Goal: Ask a question: Seek information or help from site administrators or community

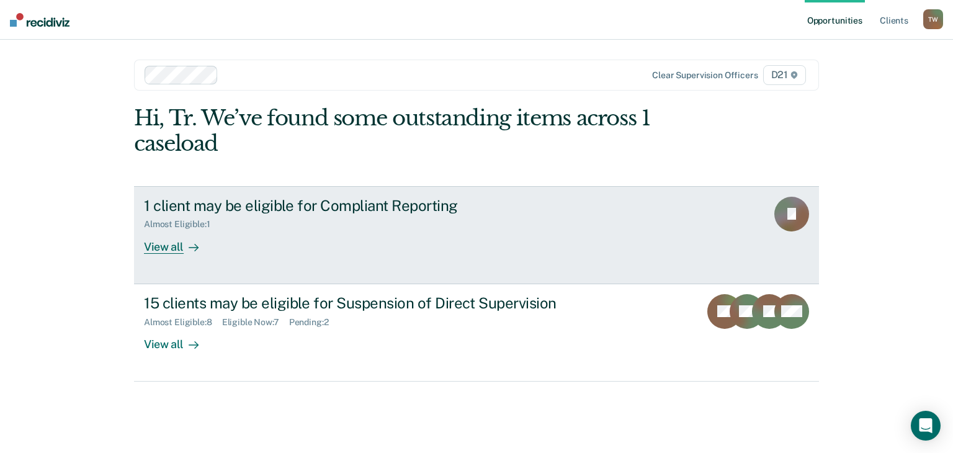
click at [161, 250] on div "View all" at bounding box center [179, 242] width 70 height 24
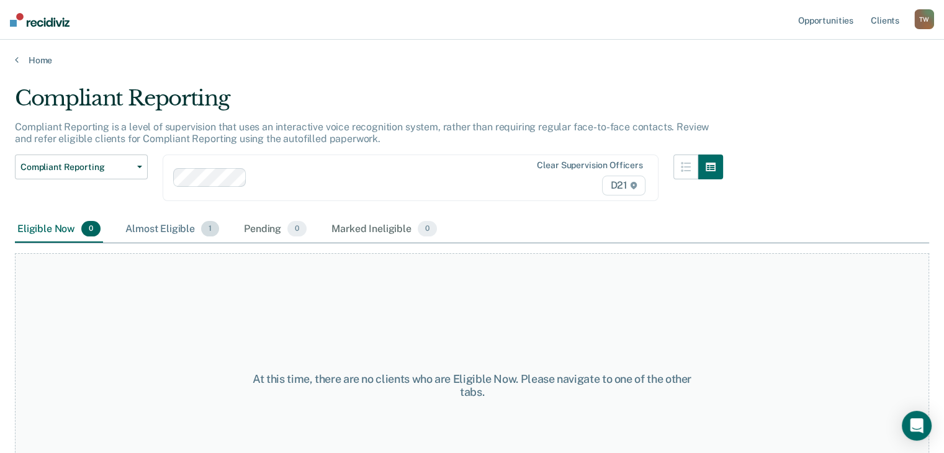
click at [157, 229] on div "Almost Eligible 1" at bounding box center [172, 229] width 99 height 27
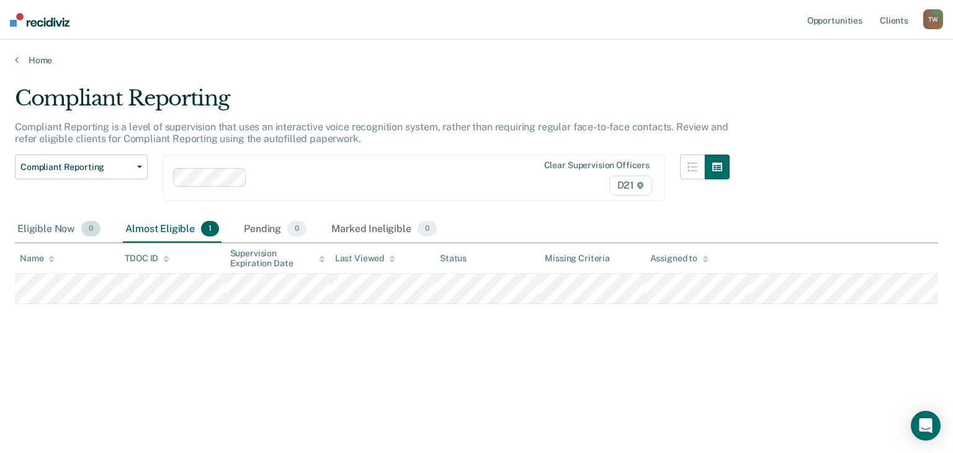
click at [60, 224] on div "Eligible Now 0" at bounding box center [59, 229] width 88 height 27
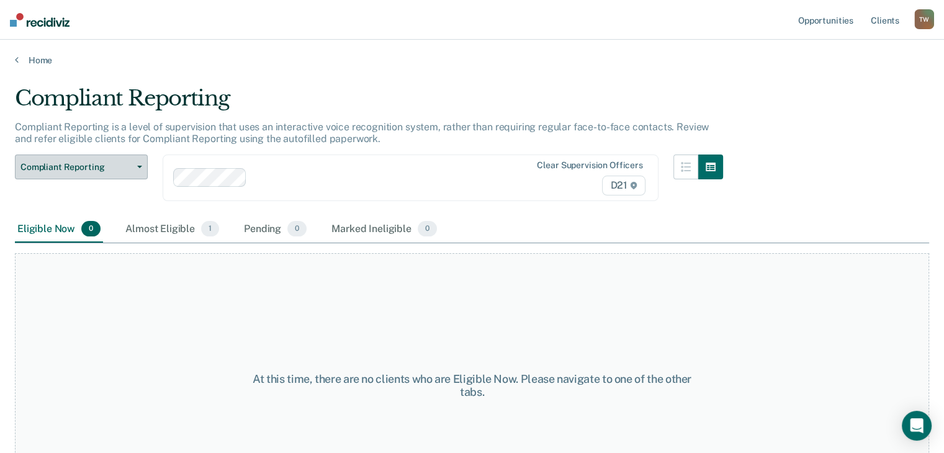
click at [93, 167] on span "Compliant Reporting" at bounding box center [76, 167] width 112 height 11
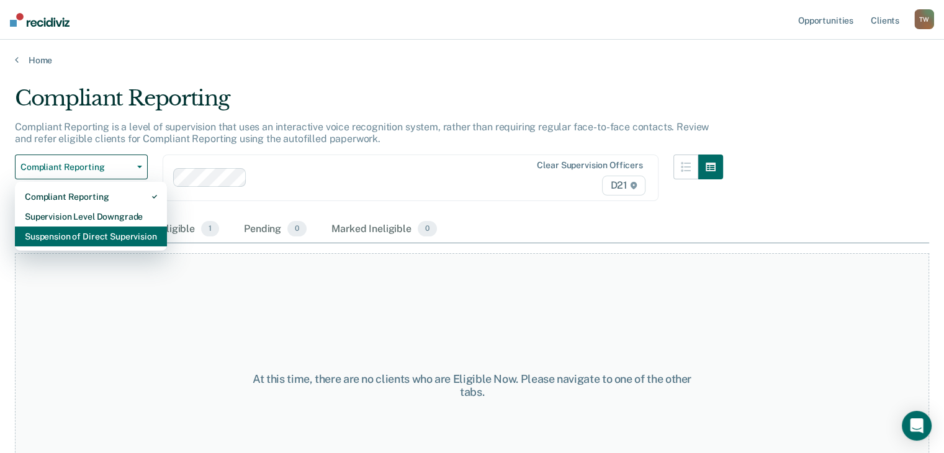
drag, startPoint x: 92, startPoint y: 218, endPoint x: 101, endPoint y: 234, distance: 18.1
click at [101, 234] on div "Compliant Reporting Supervision Level Downgrade Suspension of Direct Supervision" at bounding box center [91, 217] width 152 height 70
click at [101, 234] on div "Suspension of Direct Supervision" at bounding box center [91, 237] width 132 height 20
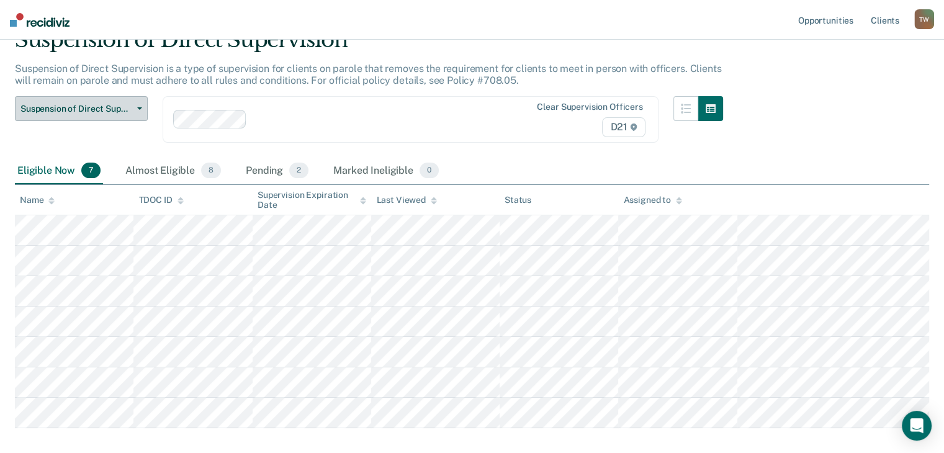
scroll to position [122, 0]
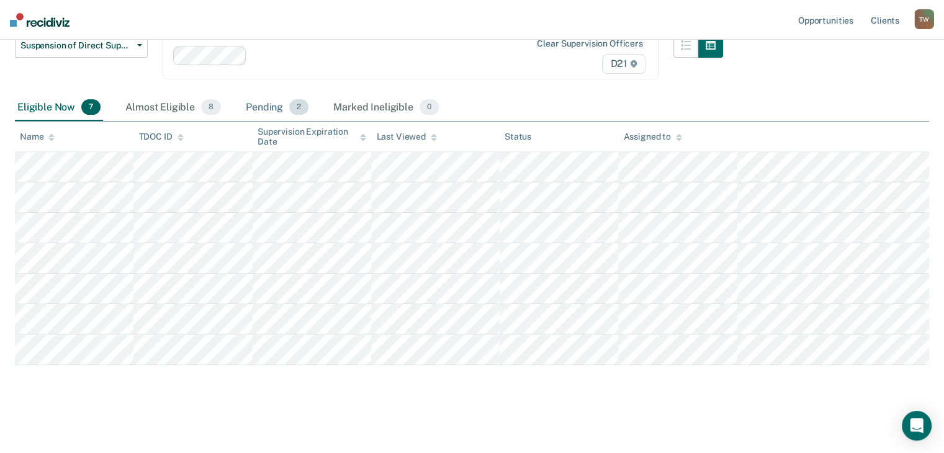
click at [268, 109] on div "Pending 2" at bounding box center [277, 107] width 68 height 27
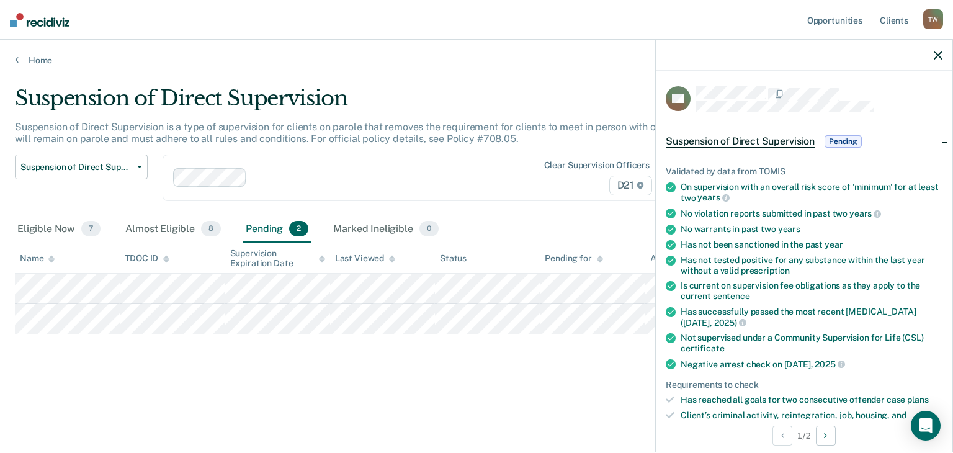
click at [549, 88] on div "Suspension of Direct Supervision" at bounding box center [372, 103] width 715 height 35
click at [685, 140] on span "Suspension of Direct Supervision" at bounding box center [740, 141] width 149 height 12
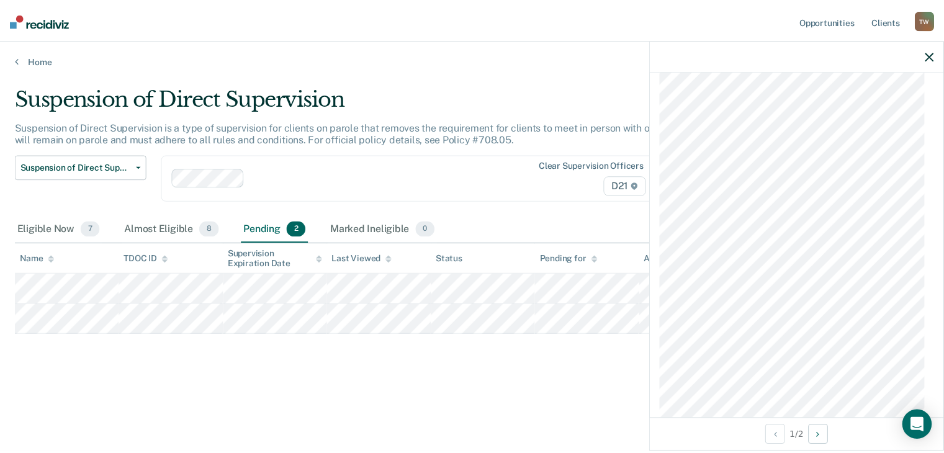
scroll to position [1588, 0]
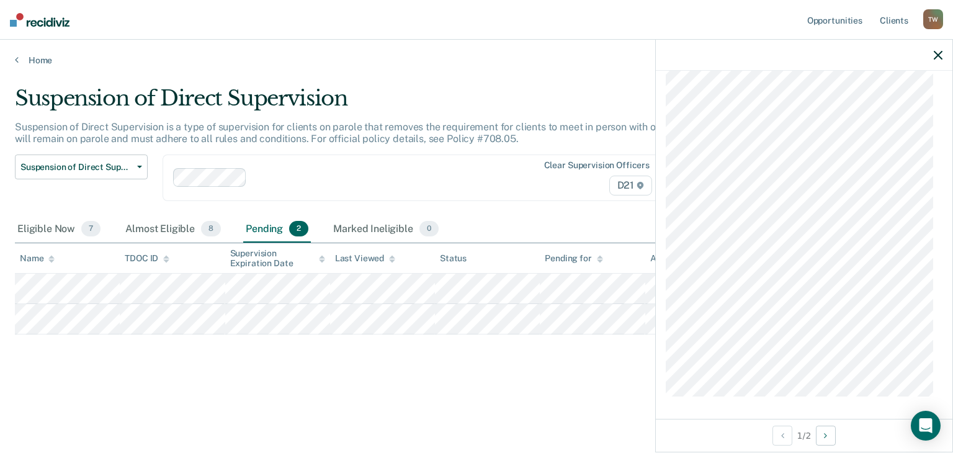
click at [941, 53] on icon "button" at bounding box center [938, 55] width 9 height 9
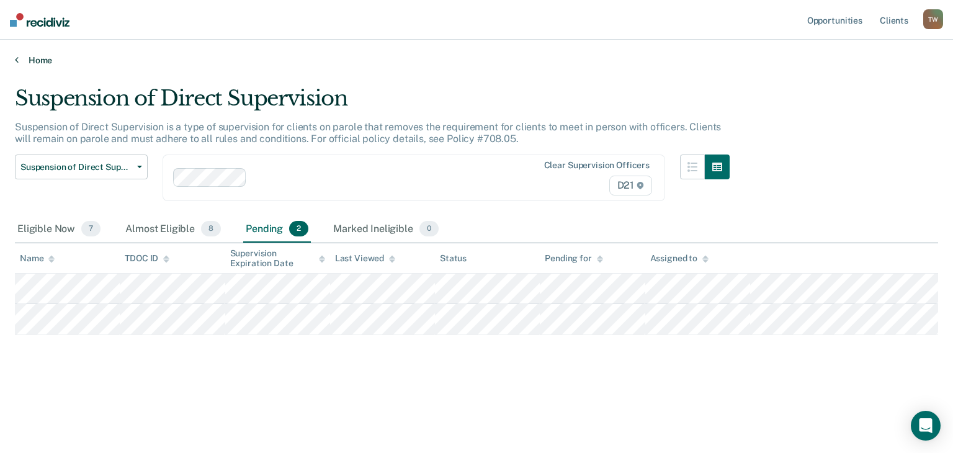
click at [388, 55] on link "Home" at bounding box center [477, 60] width 924 height 11
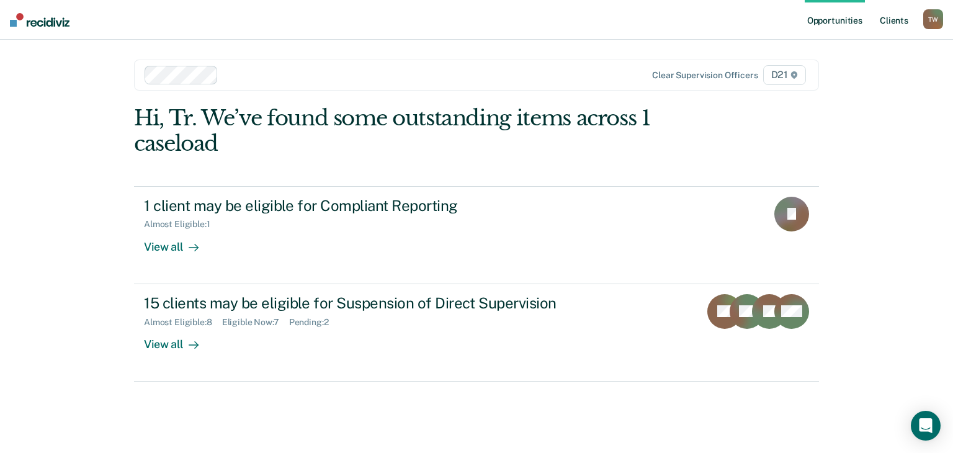
click at [896, 17] on link "Client s" at bounding box center [895, 20] width 34 height 40
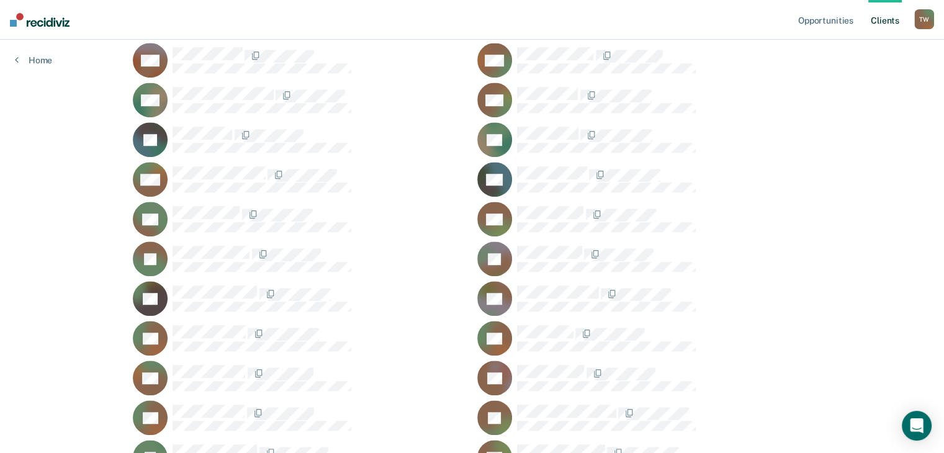
scroll to position [1128, 0]
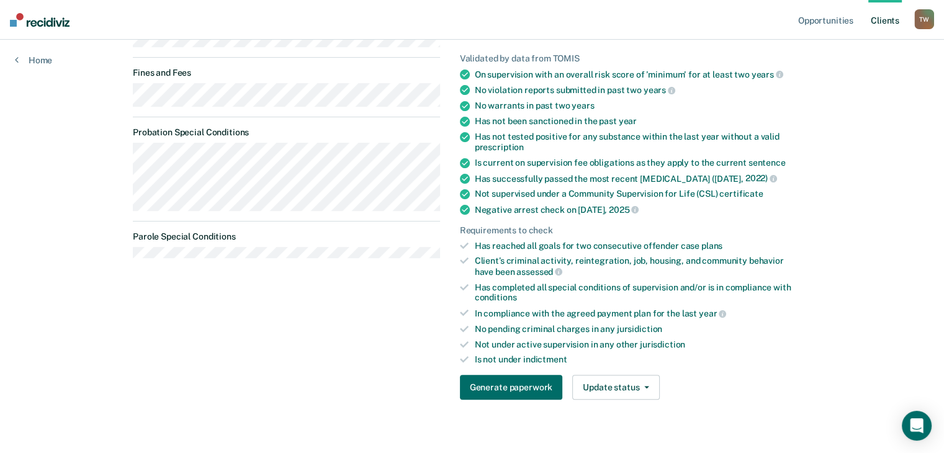
scroll to position [284, 0]
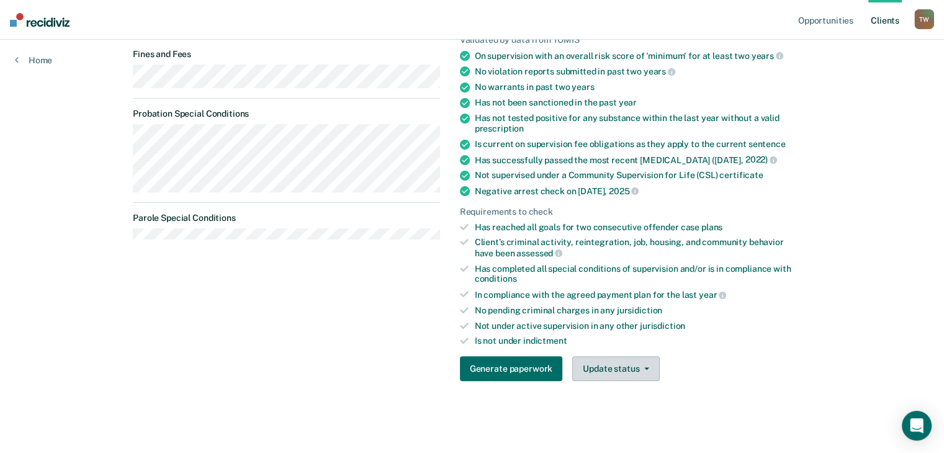
click at [635, 373] on button "Update status" at bounding box center [616, 368] width 88 height 25
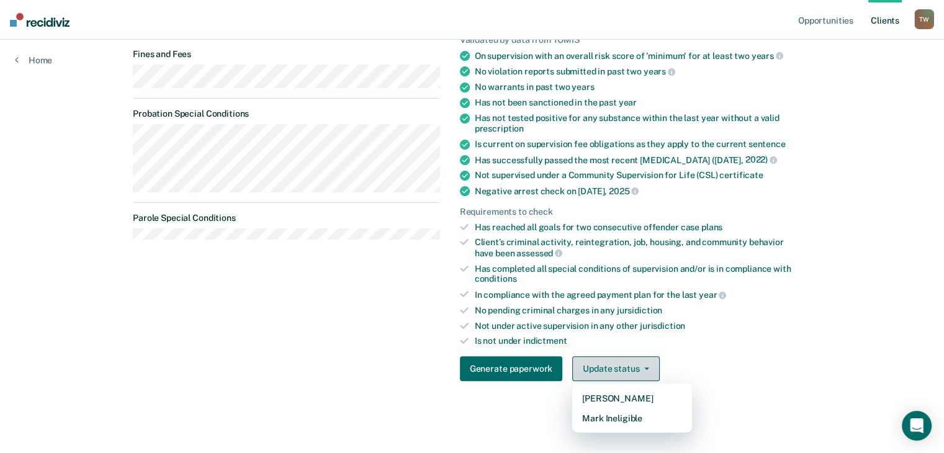
click at [635, 373] on button "Update status" at bounding box center [616, 368] width 88 height 25
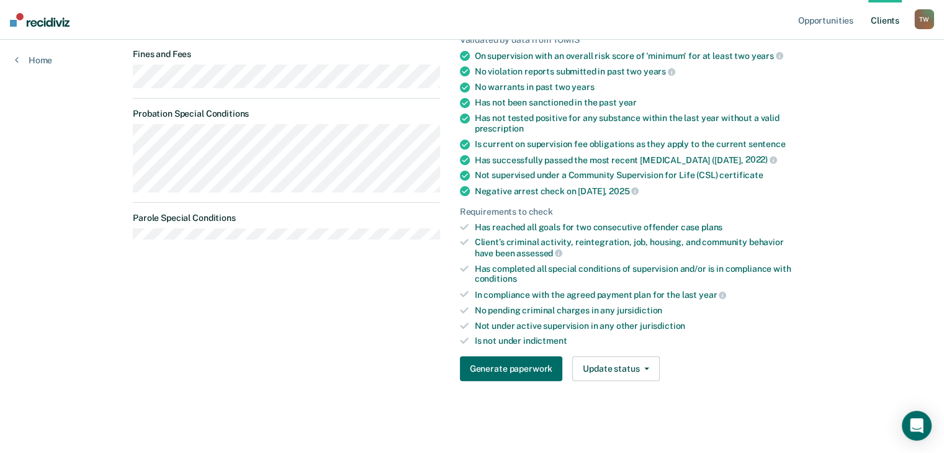
click at [707, 361] on div "Generate paperwork Update status [PERSON_NAME] Mark Ineligible" at bounding box center [630, 368] width 341 height 25
click at [498, 371] on button "Generate paperwork" at bounding box center [511, 368] width 102 height 25
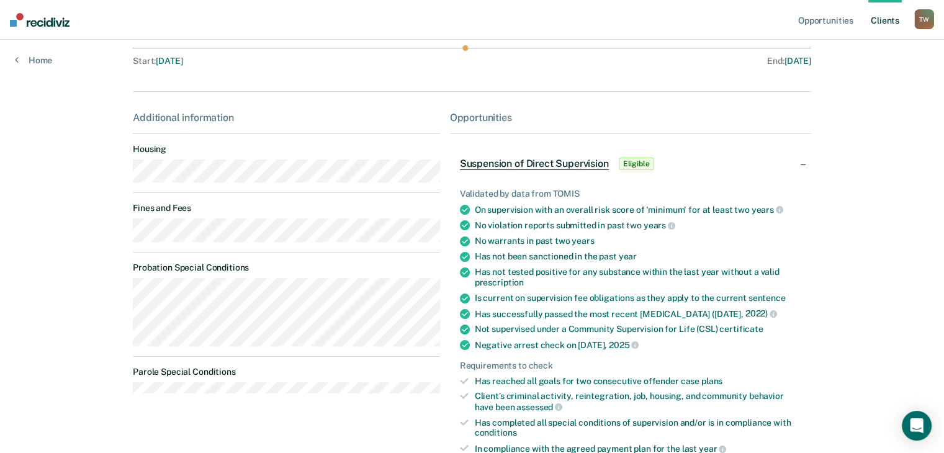
scroll to position [98, 0]
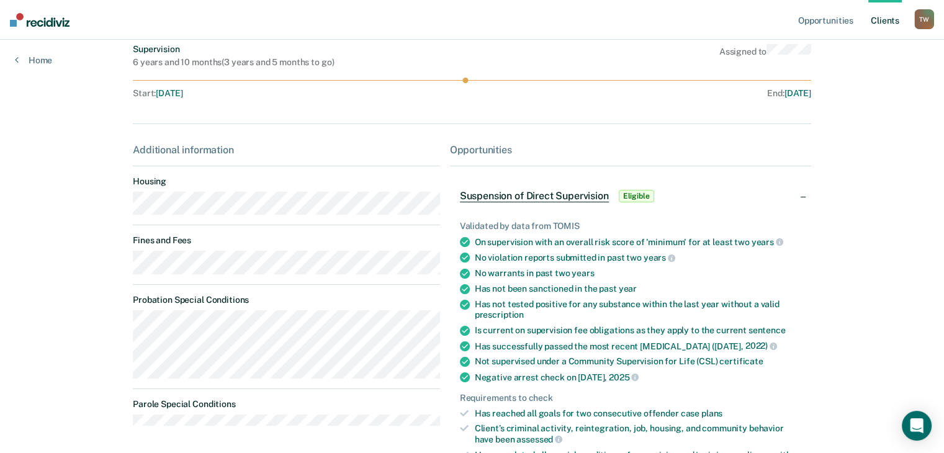
click at [472, 156] on div "Opportunities Suspension of Direct Supervision Eligible Validated by data from …" at bounding box center [630, 361] width 361 height 434
drag, startPoint x: 469, startPoint y: 151, endPoint x: 462, endPoint y: 151, distance: 6.8
click at [468, 151] on div "Opportunities" at bounding box center [630, 150] width 361 height 12
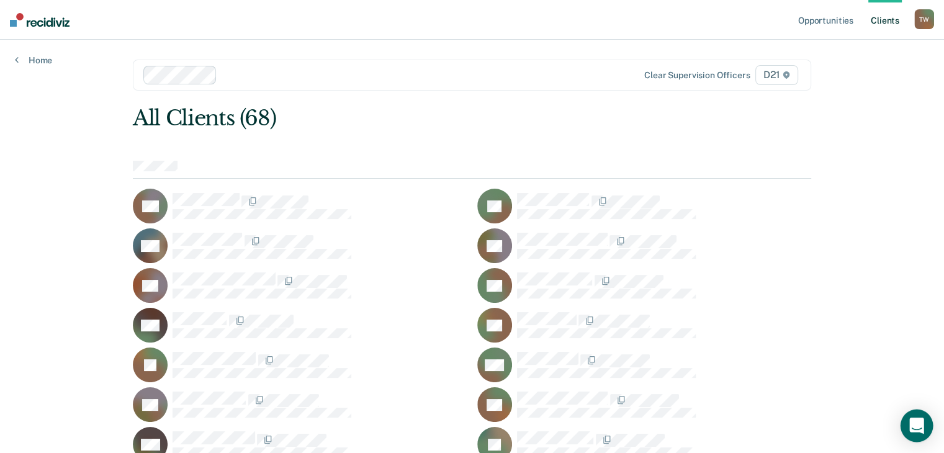
click at [916, 433] on div "Open Intercom Messenger" at bounding box center [917, 426] width 33 height 33
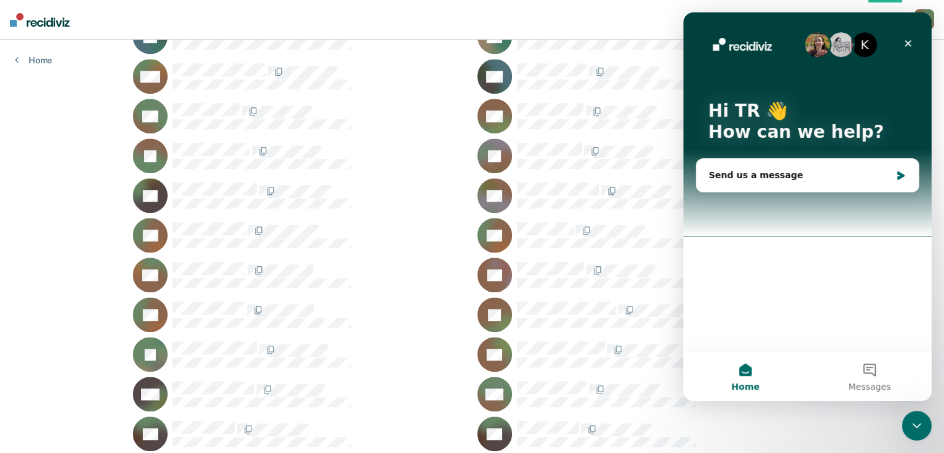
scroll to position [1128, 0]
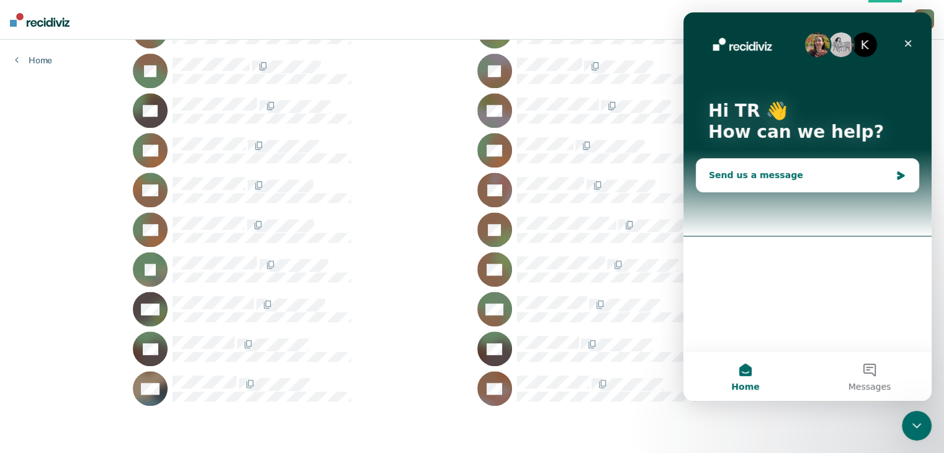
click at [760, 177] on div "Send us a message" at bounding box center [800, 175] width 182 height 13
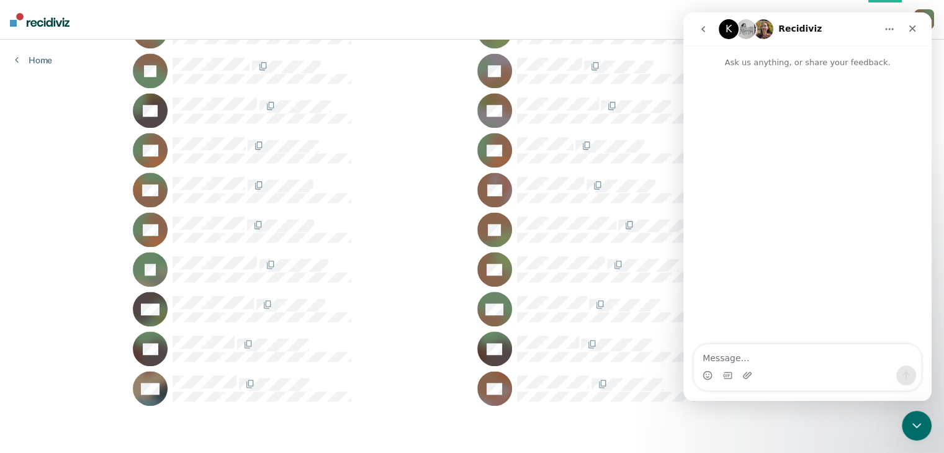
click at [767, 364] on textarea "Message…" at bounding box center [807, 355] width 227 height 21
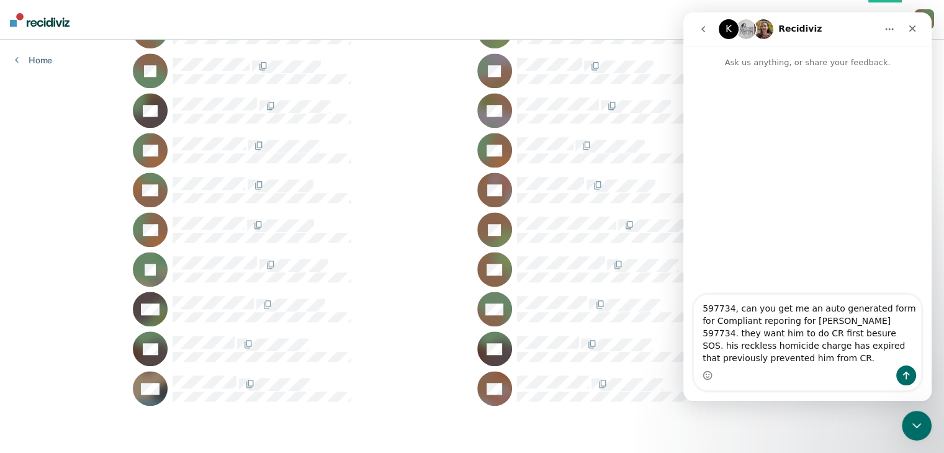
drag, startPoint x: 732, startPoint y: 309, endPoint x: 675, endPoint y: 312, distance: 57.2
click html "K Recidiviz Ask us anything, or share your feedback. 597734, can you get me an …"
drag, startPoint x: 755, startPoint y: 349, endPoint x: 755, endPoint y: 359, distance: 9.9
click at [755, 359] on textarea "can you get me an auto generated form for Compliant reporting for [PERSON_NAME]…" at bounding box center [807, 330] width 227 height 71
click at [755, 345] on textarea "can you get me an auto generated form for Compliant reporting for [PERSON_NAME]…" at bounding box center [807, 330] width 227 height 71
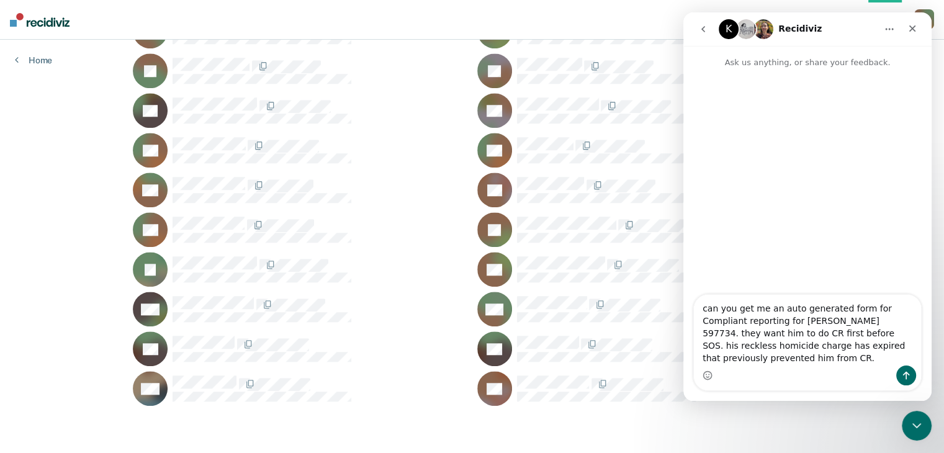
type textarea "can you get me an auto generated form for Compliant reporting for [PERSON_NAME]…"
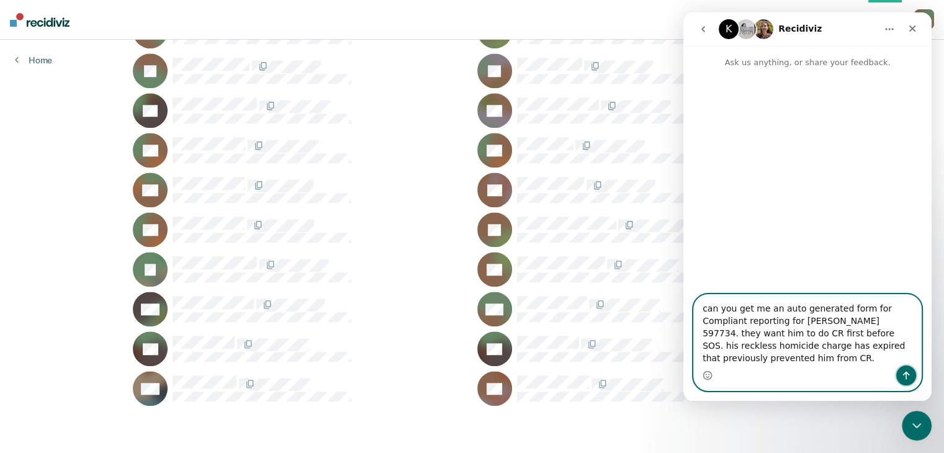
click at [906, 377] on icon "Send a message…" at bounding box center [906, 376] width 7 height 8
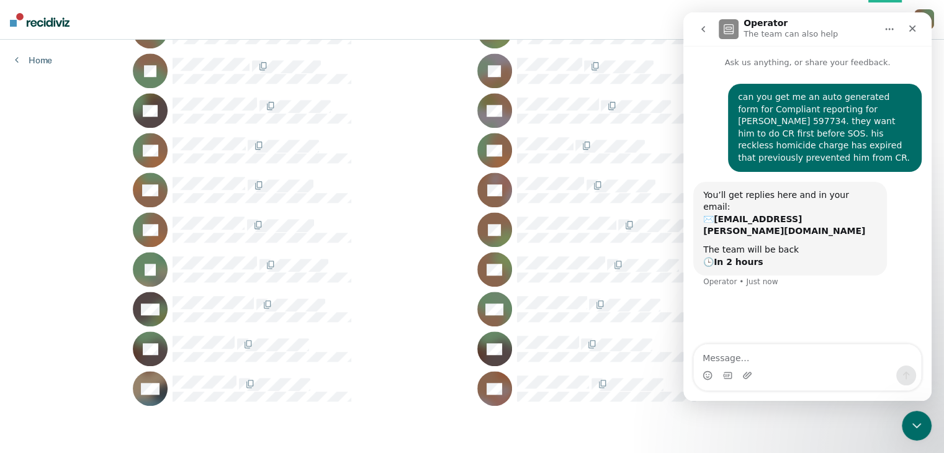
click at [701, 316] on div "can you get me an auto generated form for Compliant reporting for [PERSON_NAME]…" at bounding box center [807, 207] width 248 height 277
click at [397, 79] on div at bounding box center [320, 71] width 294 height 26
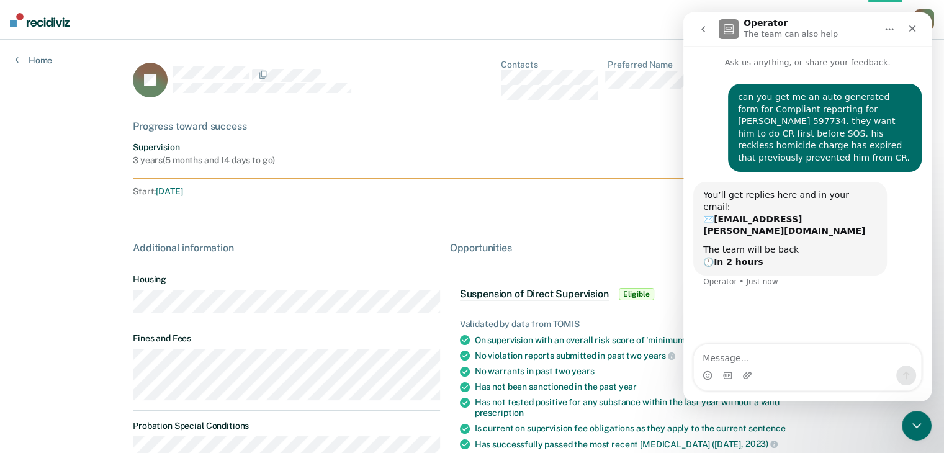
scroll to position [1128, 0]
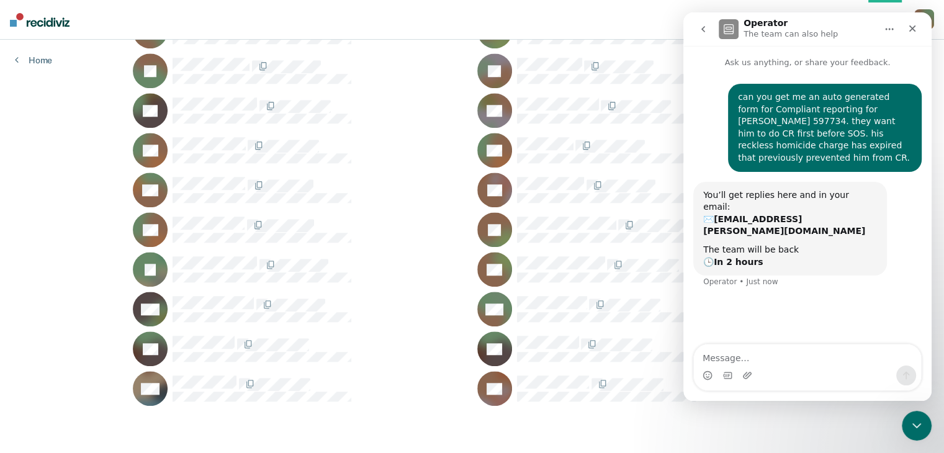
click at [912, 32] on icon "Close" at bounding box center [913, 29] width 10 height 10
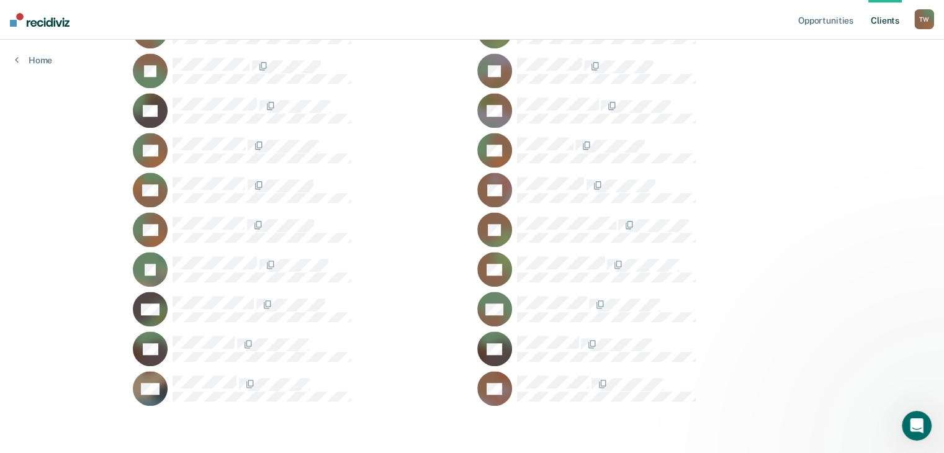
scroll to position [0, 0]
click at [768, 182] on div at bounding box center [664, 185] width 294 height 16
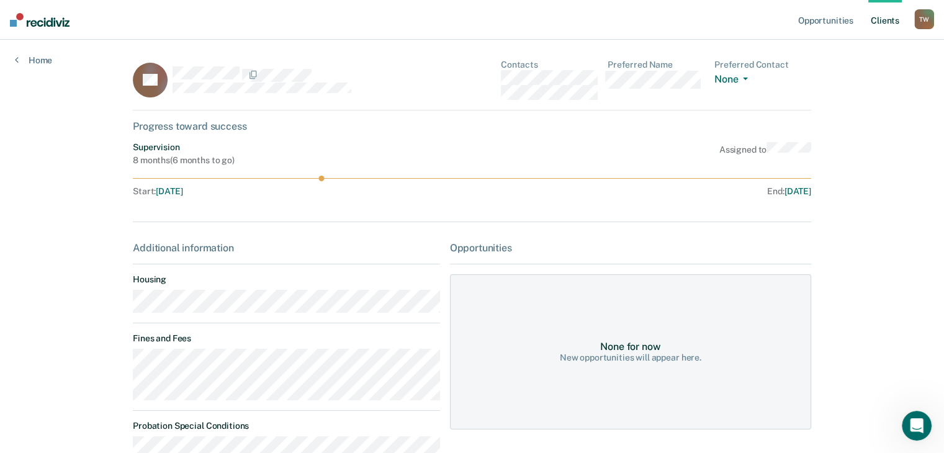
click at [858, 194] on div "Opportunities Client s [PERSON_NAME] T W Profile How it works Log Out Home TS C…" at bounding box center [472, 430] width 944 height 861
click at [893, 184] on div "Opportunities Client s [PERSON_NAME] T W Profile How it works Log Out Home TS C…" at bounding box center [472, 430] width 944 height 861
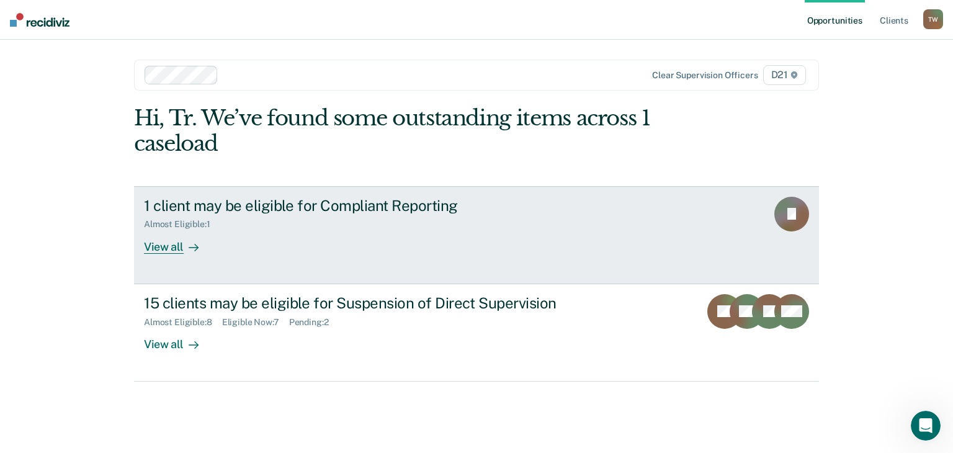
click at [176, 246] on div "View all" at bounding box center [179, 242] width 70 height 24
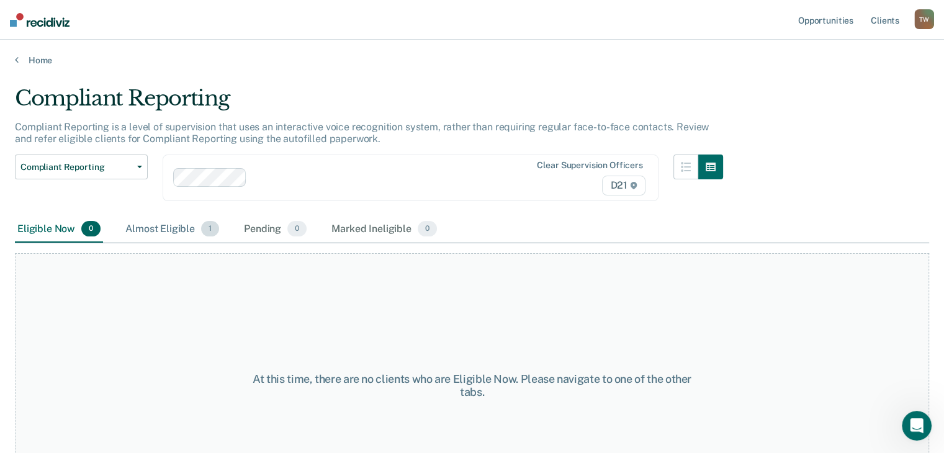
click at [199, 231] on div "Almost Eligible 1" at bounding box center [172, 229] width 99 height 27
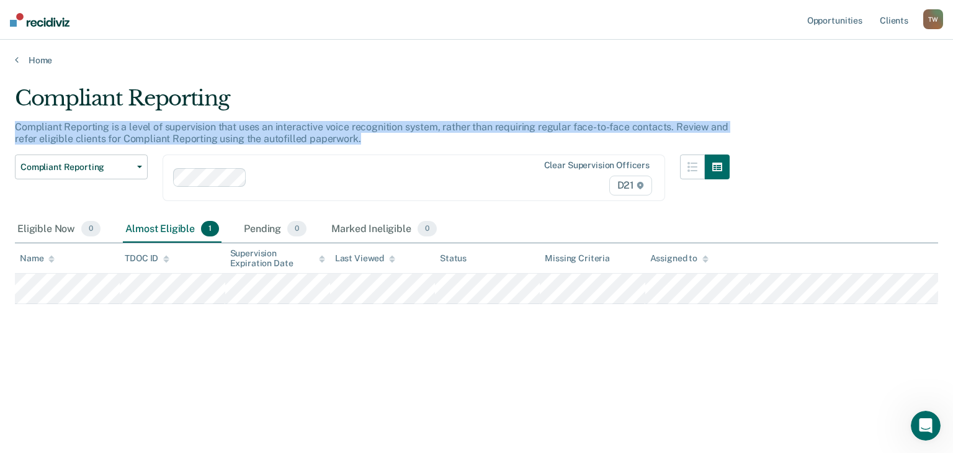
drag, startPoint x: 366, startPoint y: 139, endPoint x: 15, endPoint y: 130, distance: 351.5
click at [15, 130] on div "Compliant Reporting is a level of supervision that uses an interactive voice re…" at bounding box center [372, 138] width 715 height 34
click at [102, 55] on link "Home" at bounding box center [477, 60] width 924 height 11
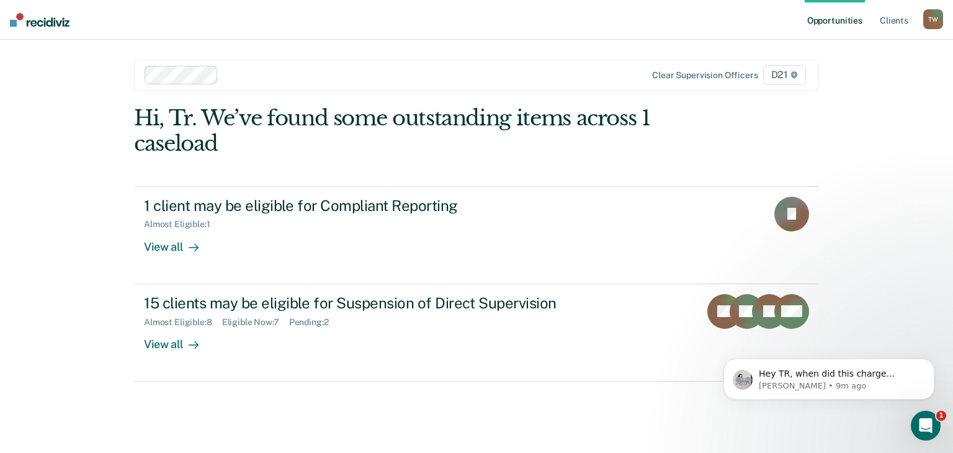
scroll to position [10, 0]
click at [834, 377] on p "Hey TR, when did this charge expire? Which date?" at bounding box center [839, 374] width 160 height 12
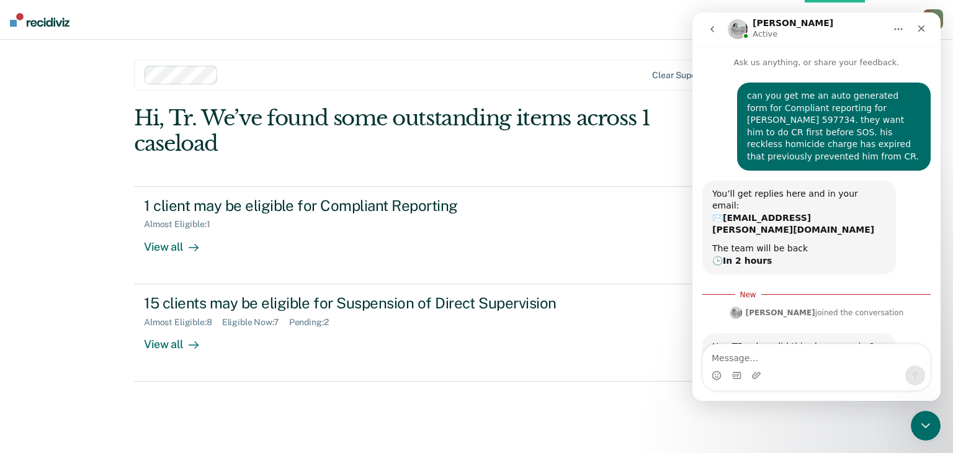
scroll to position [31, 0]
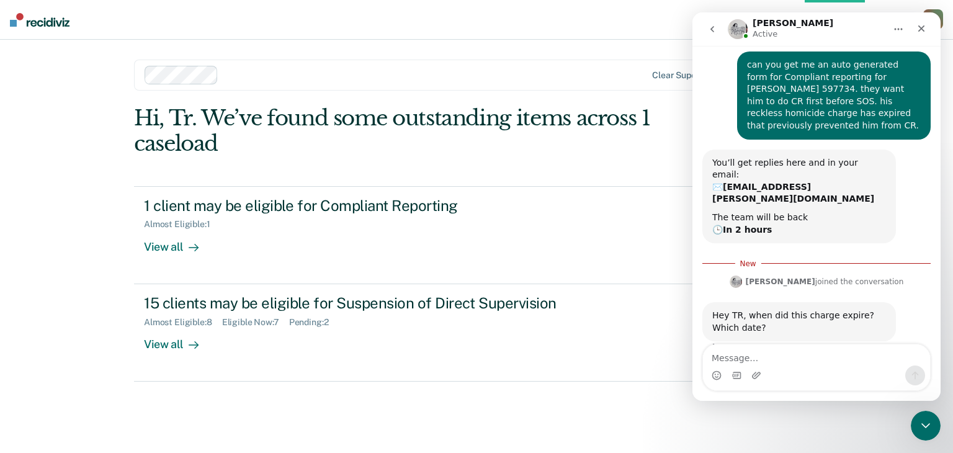
click at [787, 366] on div "Intercom messenger" at bounding box center [816, 376] width 227 height 20
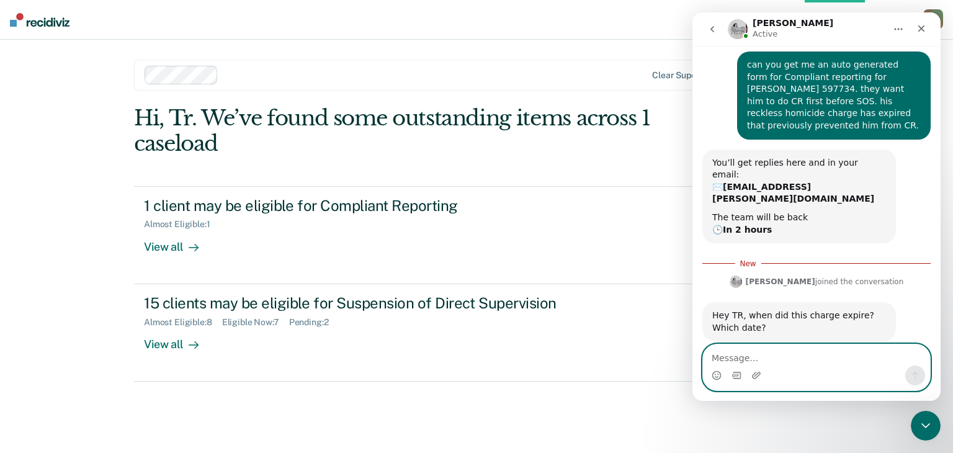
click at [764, 358] on textarea "Message…" at bounding box center [816, 355] width 227 height 21
type textarea "according to [PERSON_NAME] it expired [DATE]"
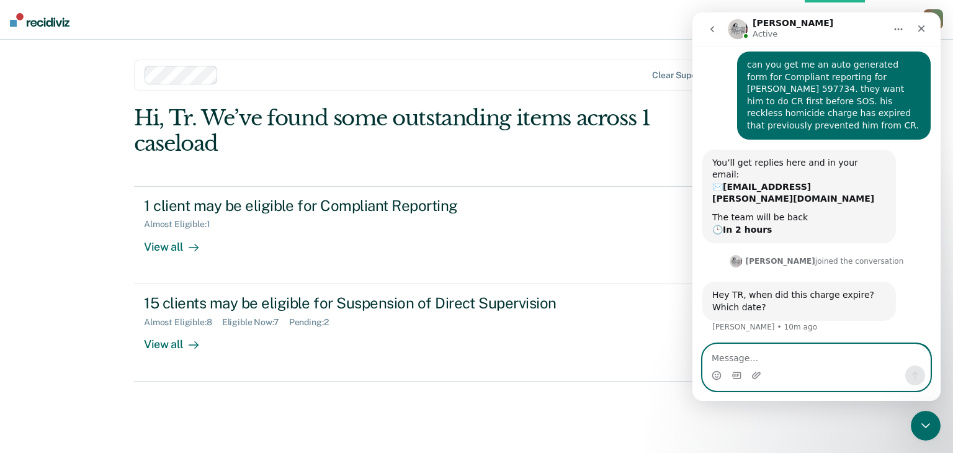
scroll to position [47, 0]
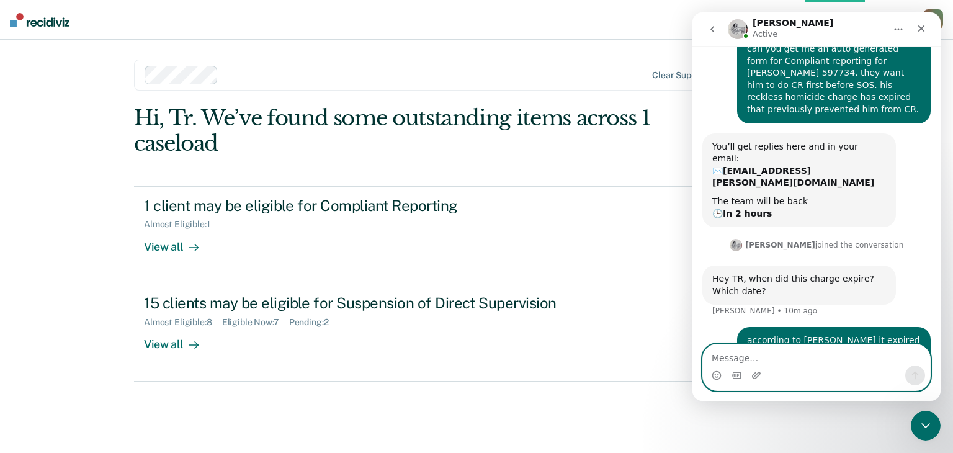
click at [732, 357] on textarea "Message…" at bounding box center [816, 355] width 227 height 21
type textarea "under [US_STATE] sentences"
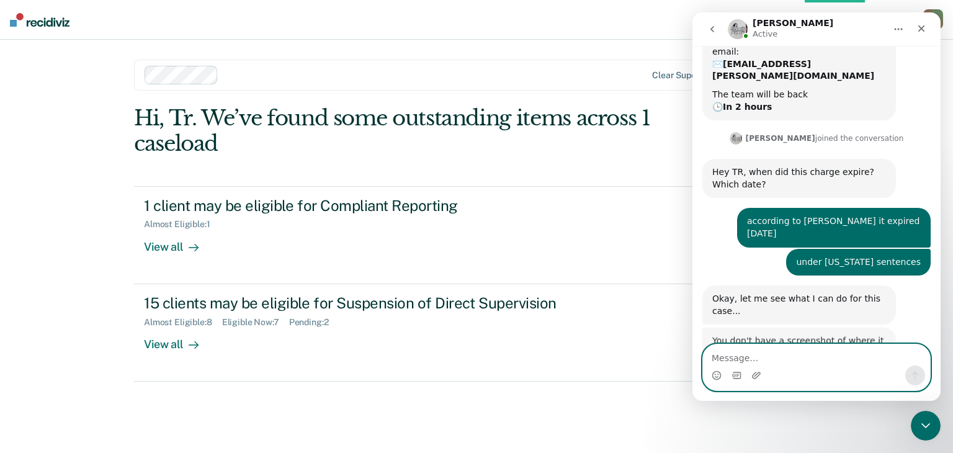
scroll to position [153, 0]
click at [774, 359] on textarea "Message…" at bounding box center [816, 355] width 227 height 21
click at [755, 377] on icon "Upload attachment" at bounding box center [757, 376] width 10 height 10
click at [759, 374] on icon "Upload attachment" at bounding box center [757, 376] width 10 height 10
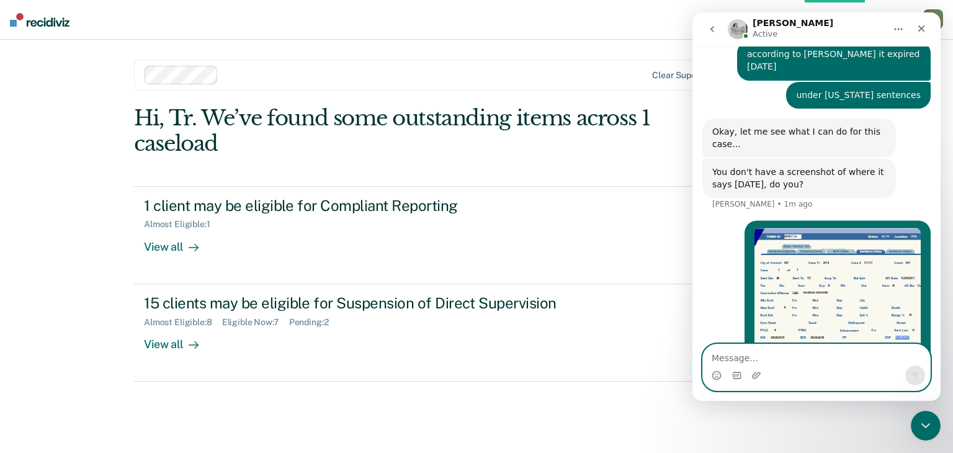
scroll to position [322, 0]
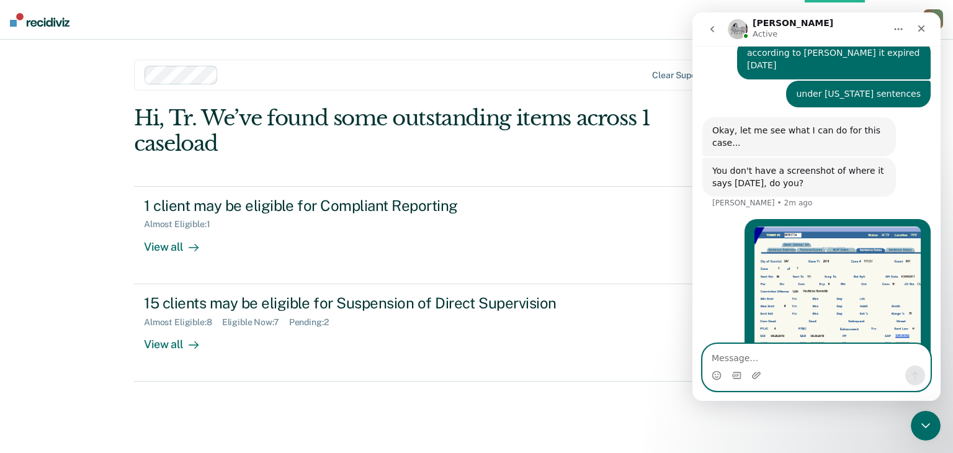
click at [776, 355] on textarea "Message…" at bounding box center [816, 355] width 227 height 21
click at [772, 357] on textarea "Message…" at bounding box center [816, 355] width 227 height 21
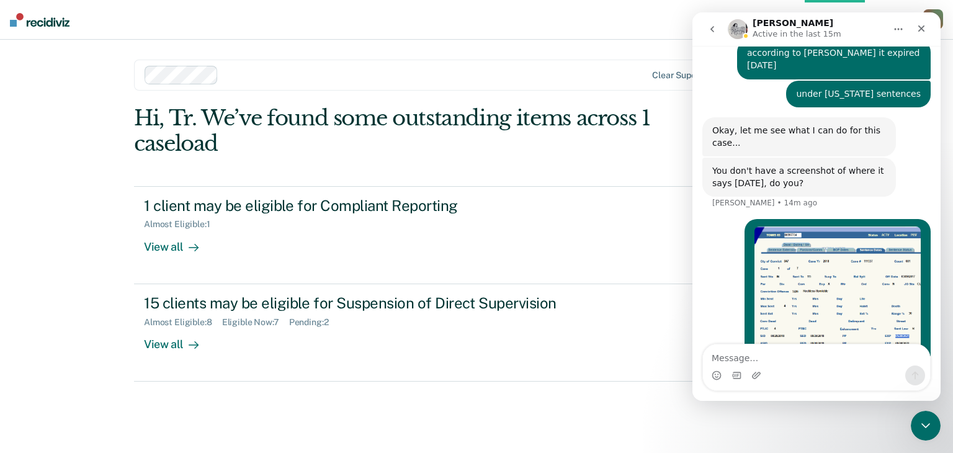
click at [834, 248] on img "TR says…" at bounding box center [838, 299] width 166 height 144
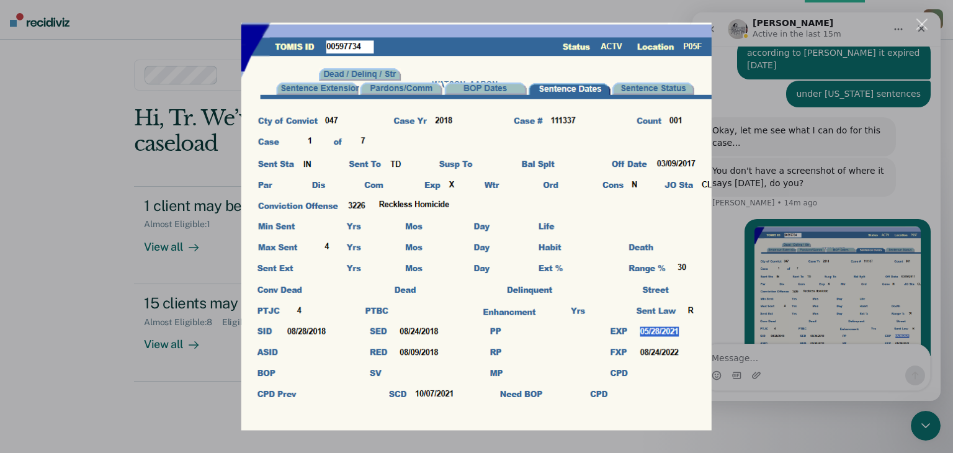
click at [793, 136] on div "Intercom messenger" at bounding box center [476, 226] width 953 height 453
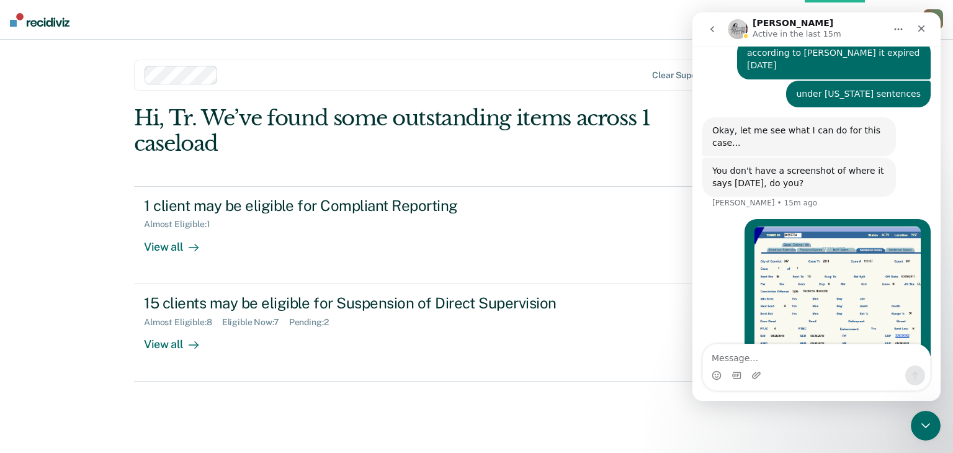
click at [511, 8] on nav "Opportunities Client s [PERSON_NAME] T W Profile How it works Log Out" at bounding box center [476, 20] width 953 height 40
click at [790, 227] on img "TR says…" at bounding box center [838, 299] width 166 height 144
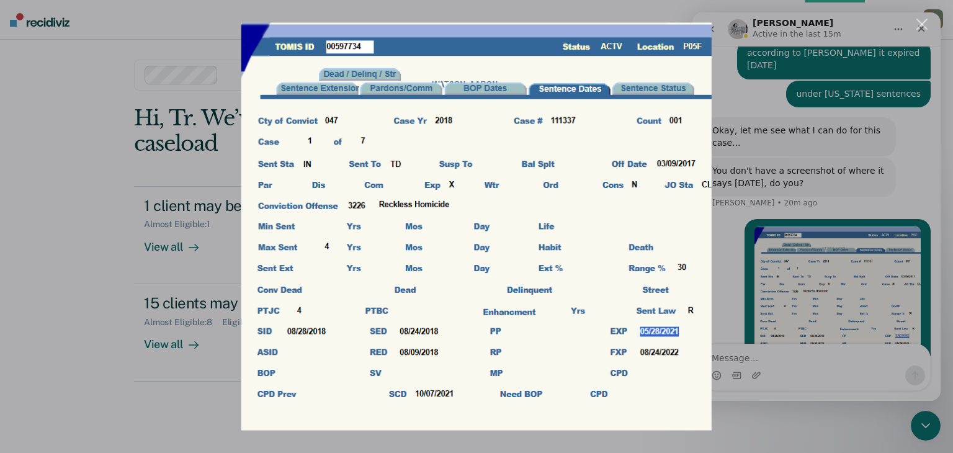
click at [847, 241] on div "Intercom messenger" at bounding box center [476, 226] width 953 height 453
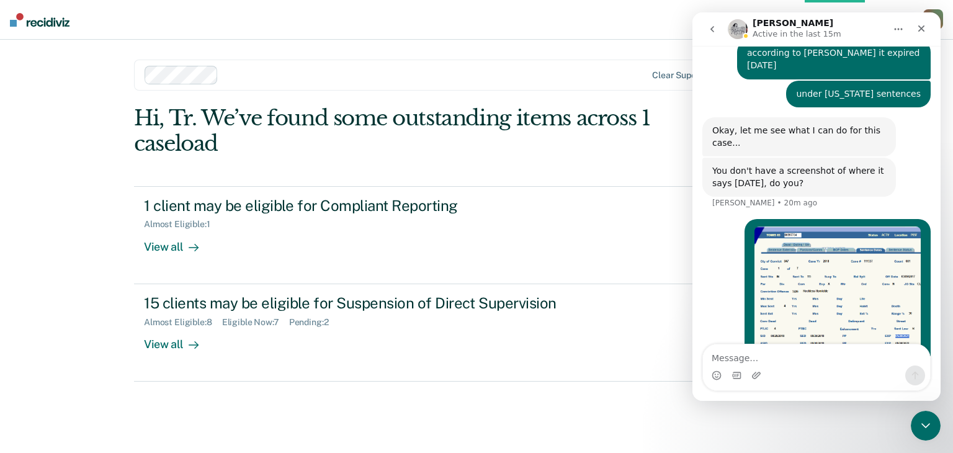
click at [20, 124] on div "Opportunities Client s [PERSON_NAME] T W Profile How it works Log Out Clear sup…" at bounding box center [476, 226] width 953 height 453
click at [585, 23] on nav "Opportunities Client s [PERSON_NAME] T W Profile How it works Log Out" at bounding box center [476, 20] width 953 height 40
click at [768, 227] on img "TR says…" at bounding box center [838, 299] width 166 height 144
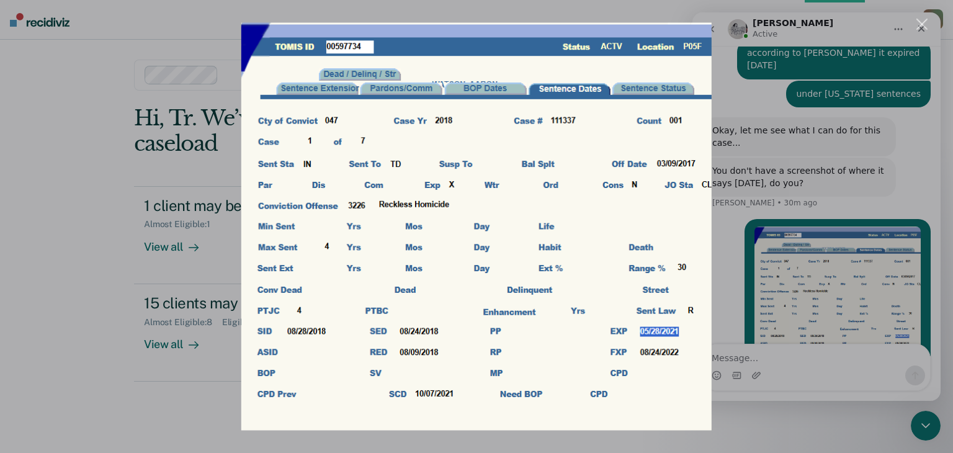
click at [94, 197] on div "Intercom messenger" at bounding box center [476, 226] width 953 height 453
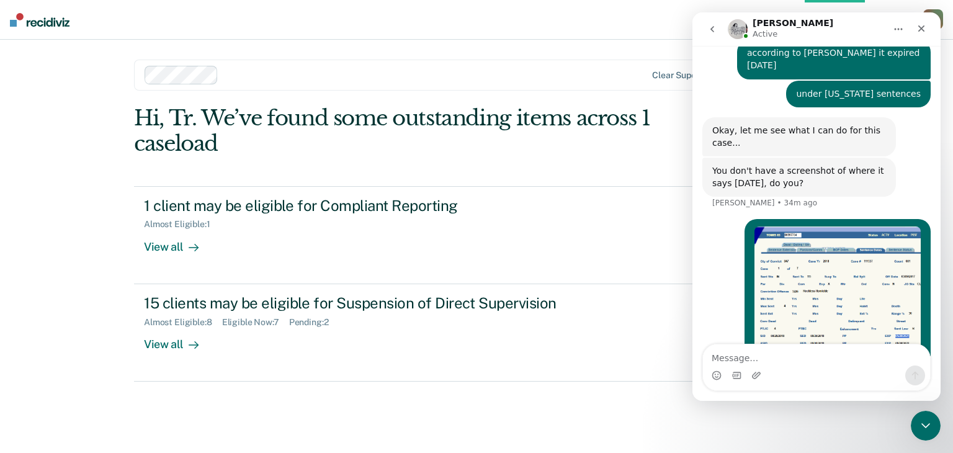
click at [92, 137] on div "Opportunities Client s [PERSON_NAME] T W Profile How it works Log Out Clear sup…" at bounding box center [476, 226] width 953 height 453
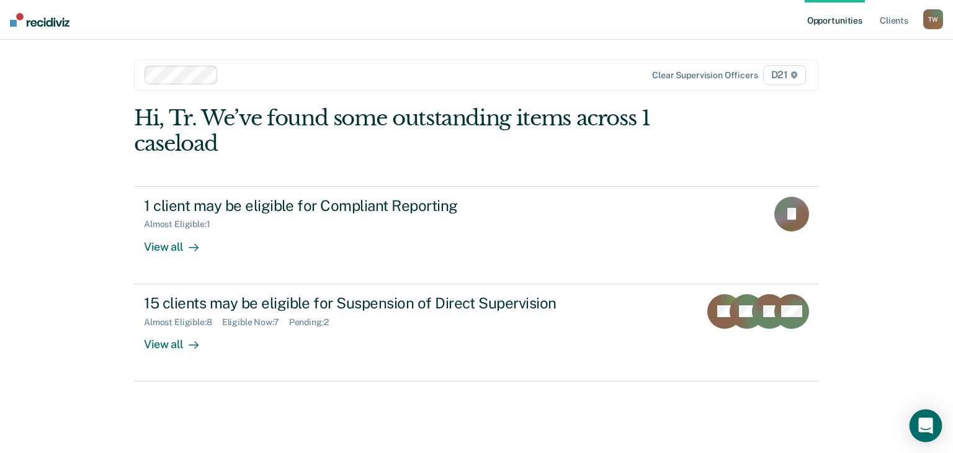
click at [929, 415] on div "Open Intercom Messenger" at bounding box center [926, 426] width 33 height 33
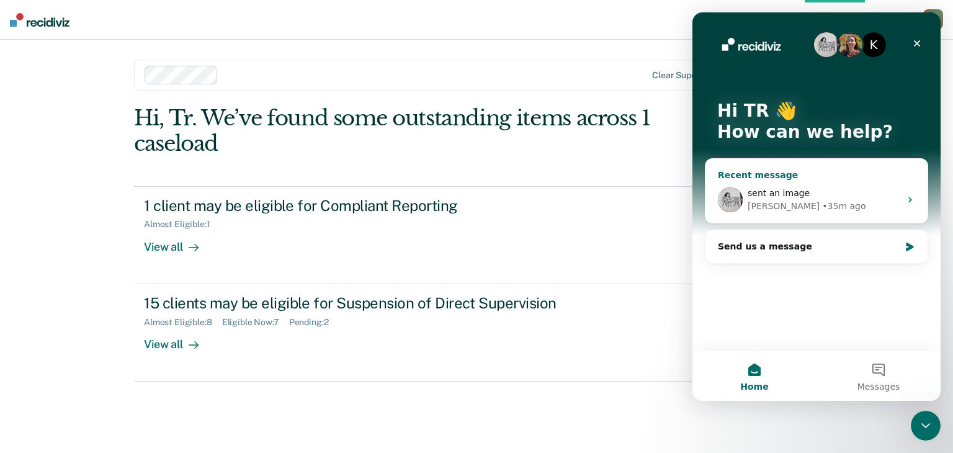
click at [752, 189] on span "sent an image" at bounding box center [779, 193] width 62 height 10
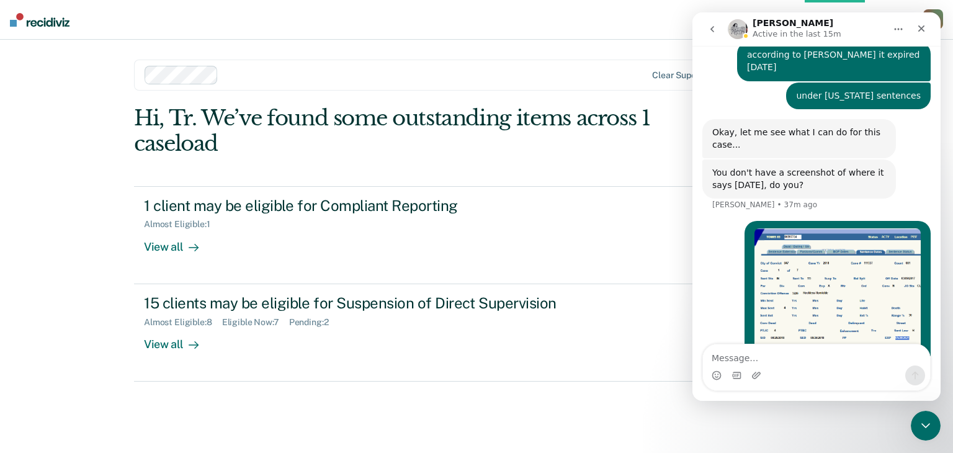
scroll to position [322, 0]
click at [759, 356] on textarea "Message…" at bounding box center [816, 355] width 227 height 21
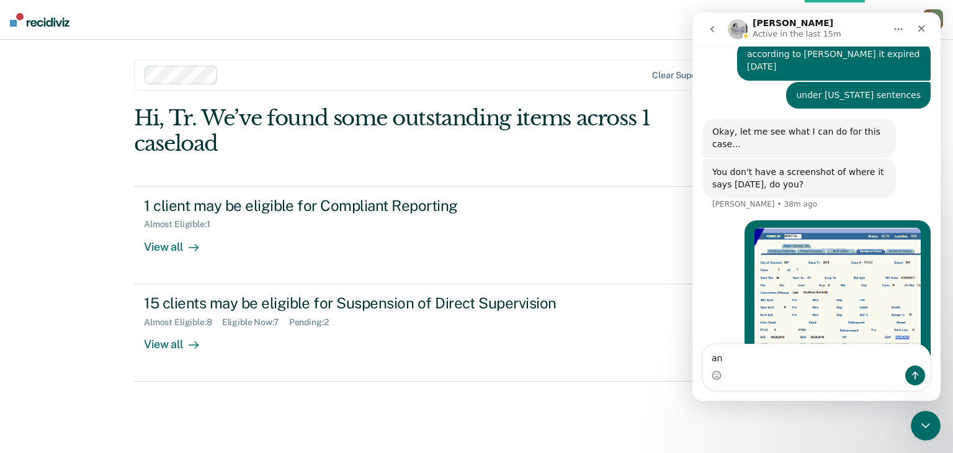
type textarea "a"
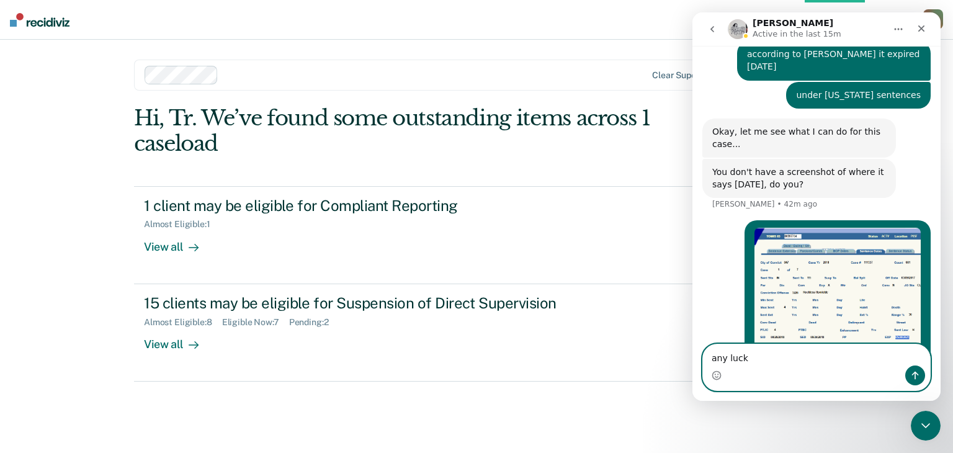
type textarea "any luck?"
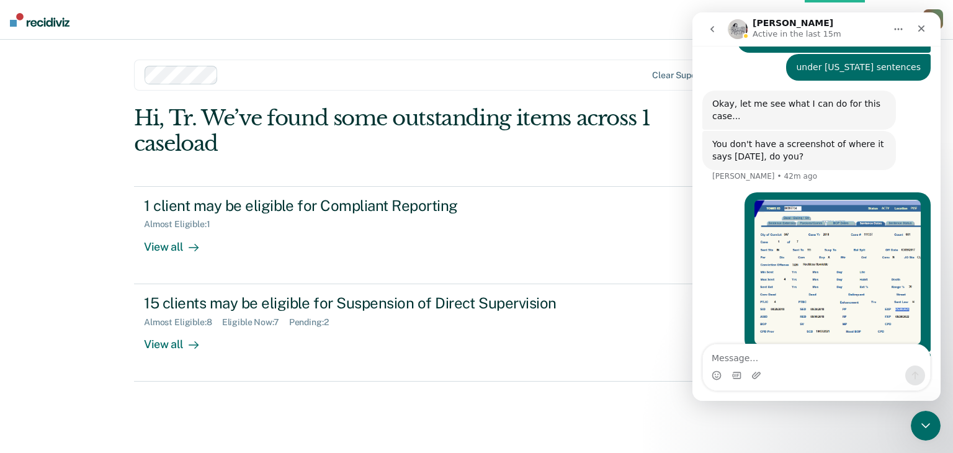
click at [603, 415] on div "Hi, Tr. We’ve found some outstanding items across 1 caseload 1 client may be el…" at bounding box center [476, 263] width 685 height 314
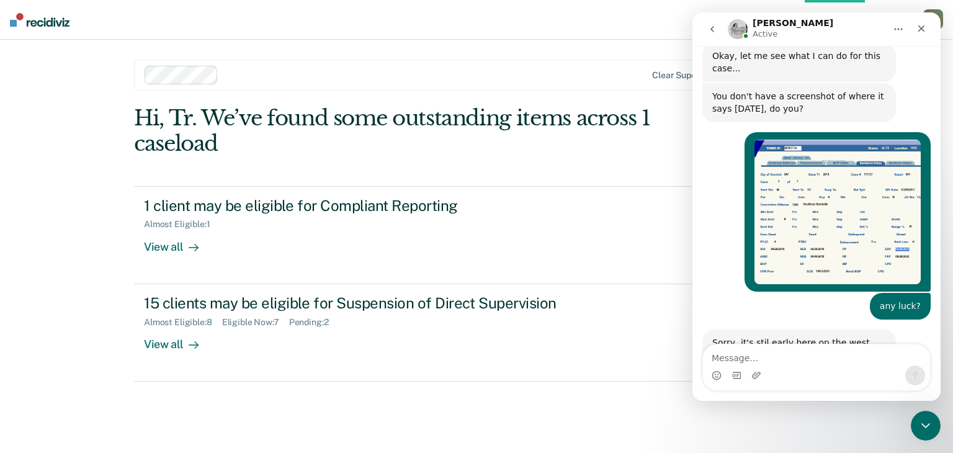
scroll to position [424, 0]
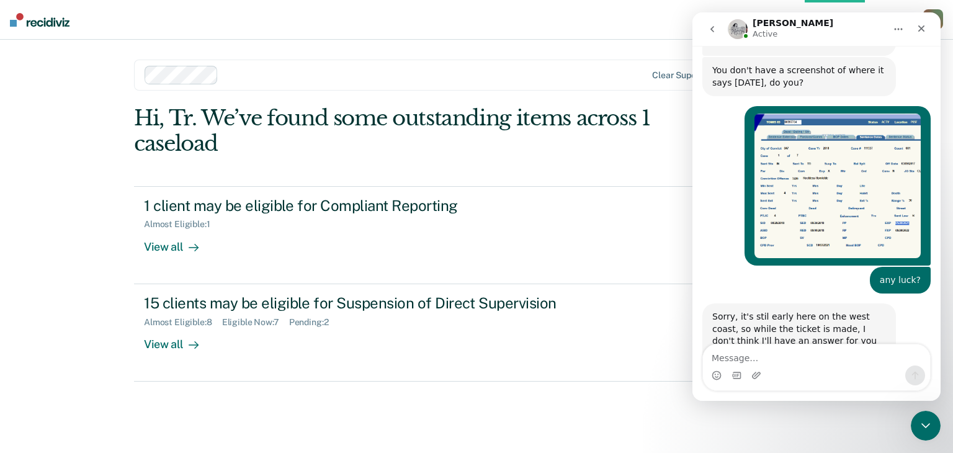
click at [780, 357] on textarea "Message…" at bounding box center [816, 355] width 227 height 21
type textarea "n"
type textarea "no worries! thanks! i forget the time difference."
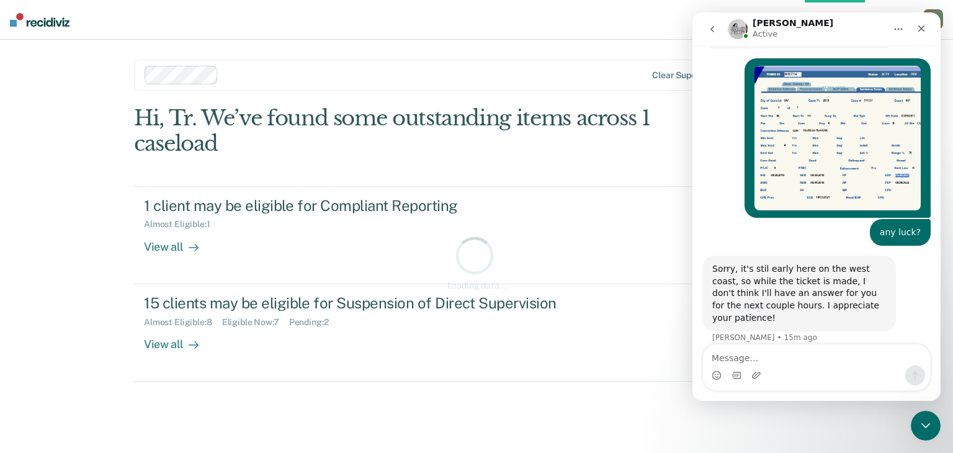
scroll to position [473, 0]
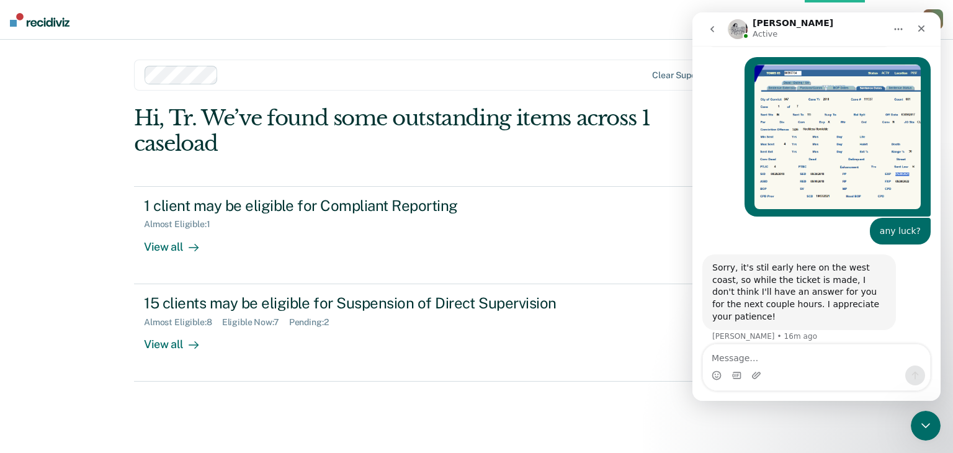
click at [76, 129] on div "Opportunities Client s [PERSON_NAME] T W Profile How it works Log Out Clear sup…" at bounding box center [476, 226] width 953 height 453
